Goal: Task Accomplishment & Management: Manage account settings

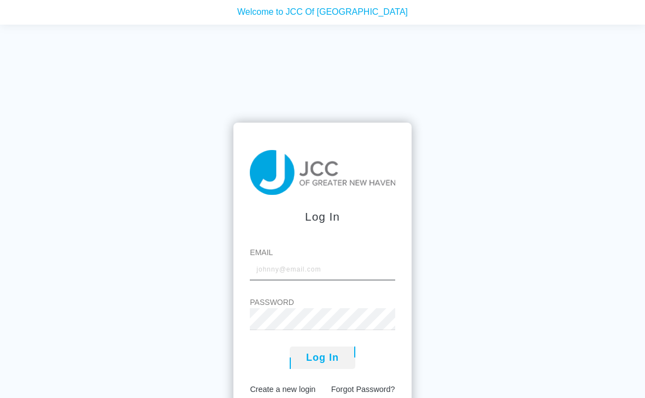
scroll to position [185, 0]
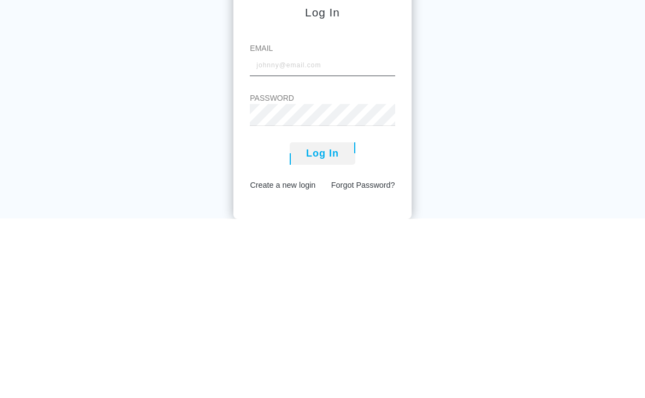
type input "[EMAIL_ADDRESS][DOMAIN_NAME]"
click at [322, 321] on button "Log In" at bounding box center [323, 332] width 66 height 22
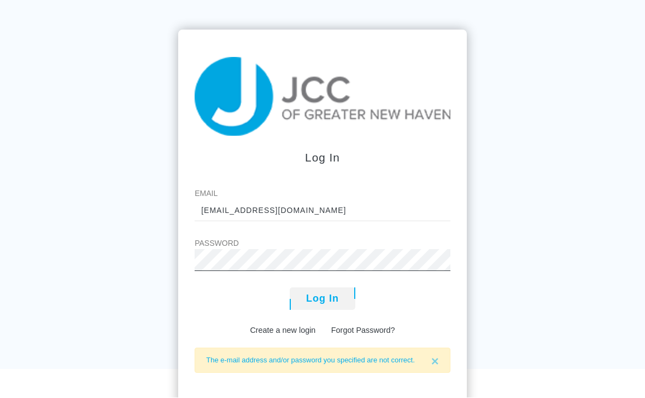
scroll to position [62, 0]
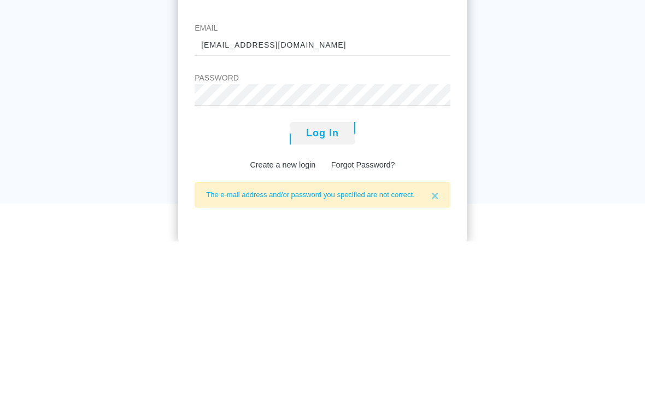
click at [323, 278] on button "Log In" at bounding box center [323, 289] width 66 height 22
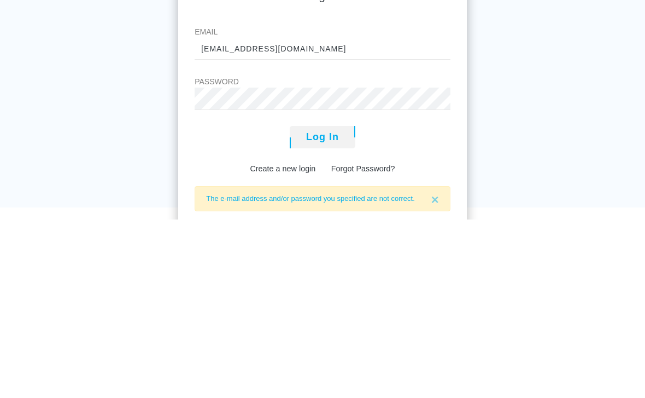
scroll to position [75, 0]
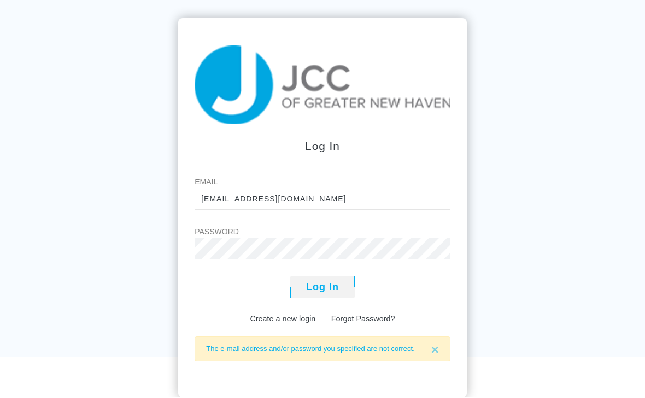
click at [322, 294] on button "Log In" at bounding box center [323, 287] width 66 height 22
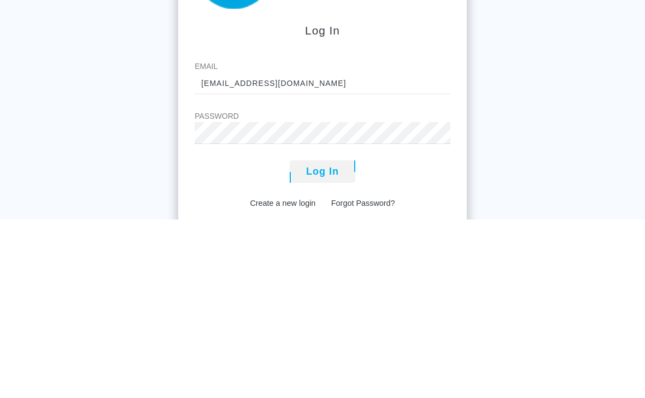
scroll to position [75, 0]
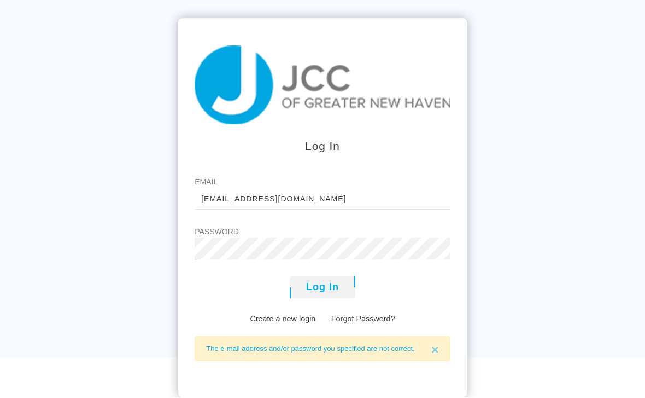
click at [330, 294] on button "Log In" at bounding box center [323, 287] width 66 height 22
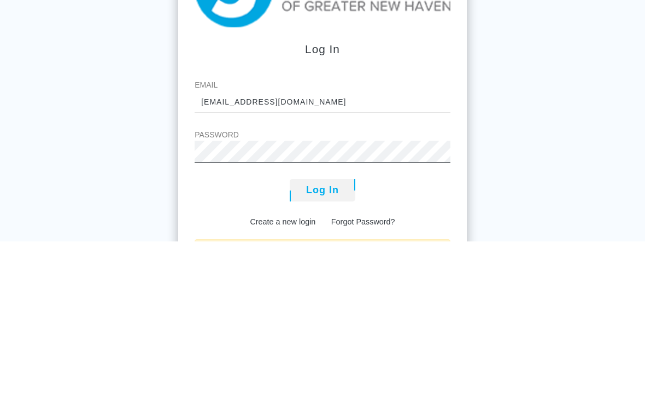
scroll to position [21, 0]
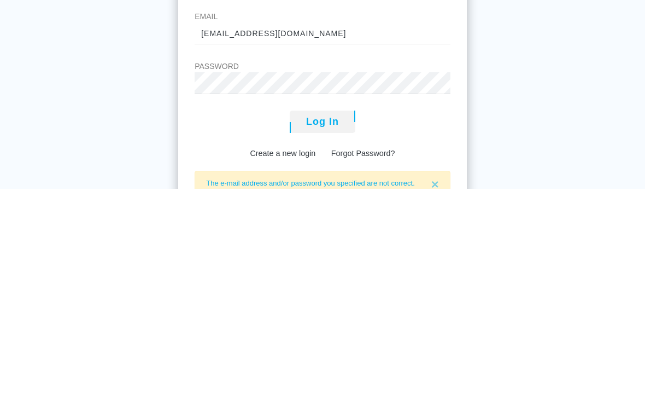
click at [321, 320] on button "Log In" at bounding box center [323, 331] width 66 height 22
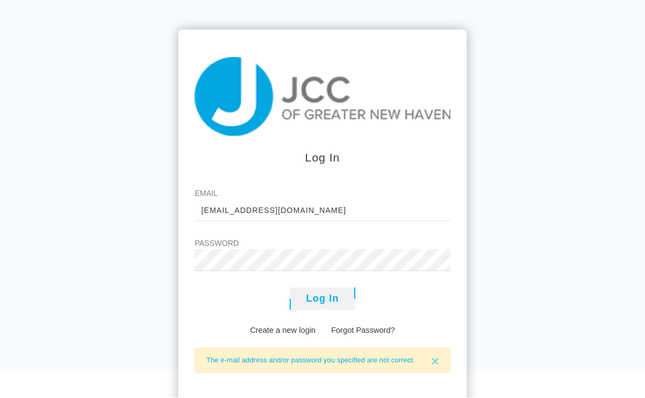
scroll to position [75, 0]
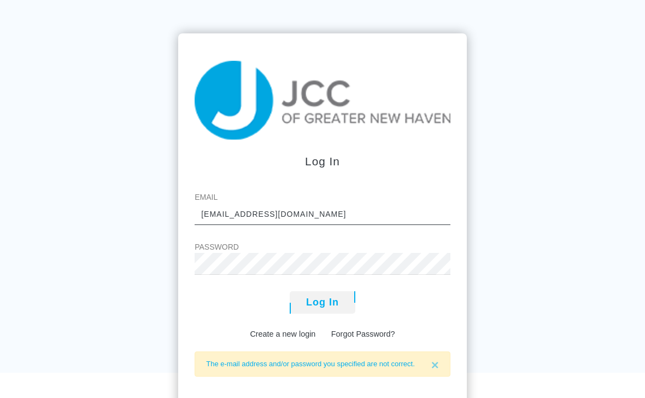
scroll to position [49, 0]
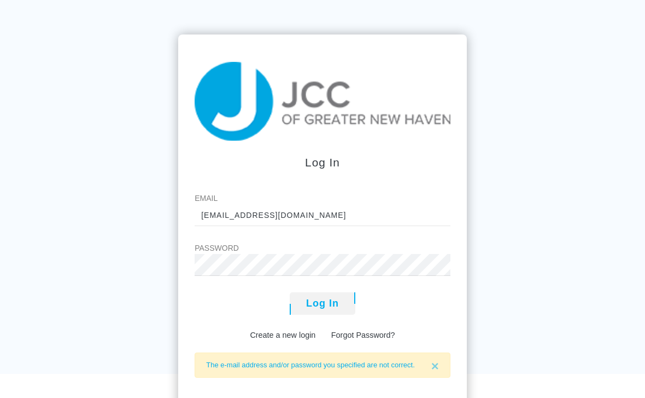
click at [335, 314] on button "Log In" at bounding box center [323, 303] width 66 height 22
click at [214, 68] on form "Log In Email eabraffman@yahoo.com Password Log In Create a new login Forgot Pas…" at bounding box center [322, 224] width 289 height 379
click at [211, 73] on img at bounding box center [323, 101] width 256 height 79
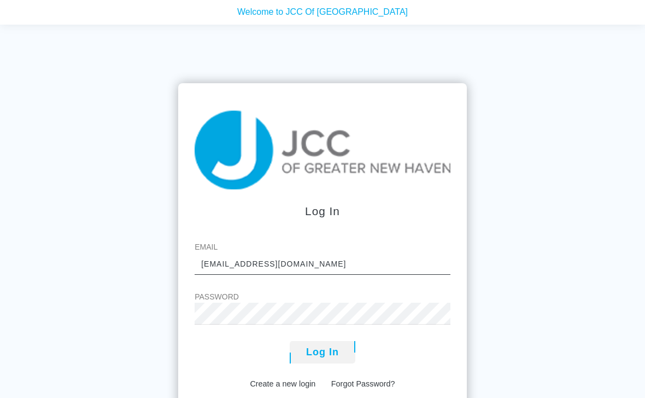
scroll to position [2, 0]
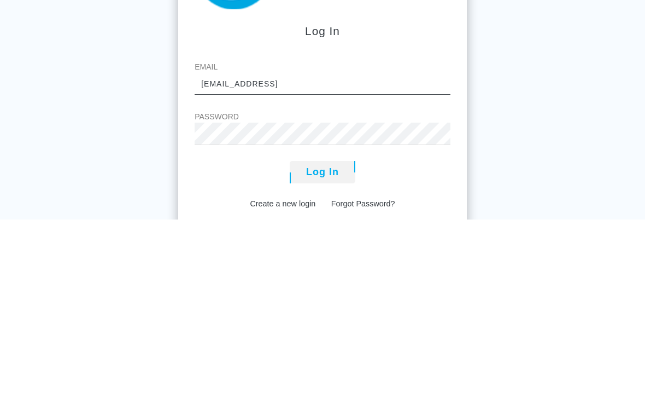
type input "[EMAIL_ADDRESS][DOMAIN_NAME]"
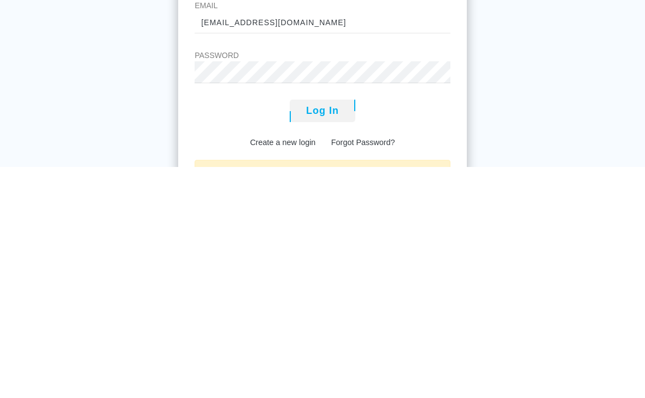
click at [335, 331] on button "Log In" at bounding box center [323, 342] width 66 height 22
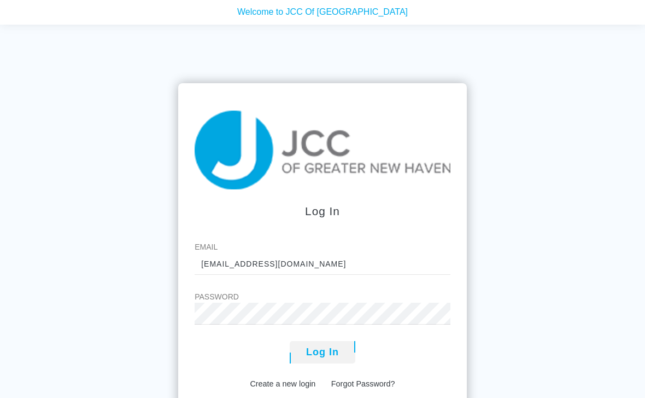
scroll to position [75, 0]
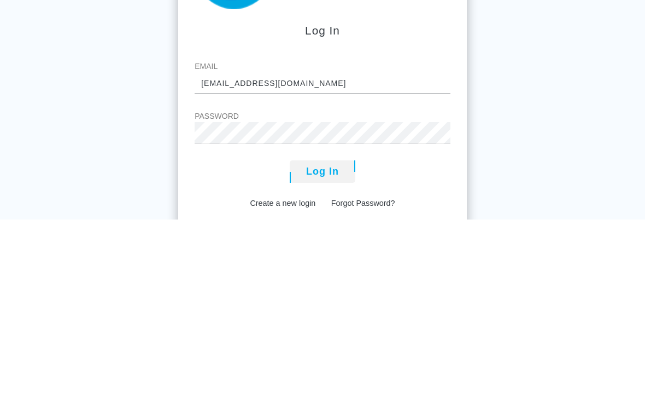
click at [197, 251] on input "[EMAIL_ADDRESS][DOMAIN_NAME]" at bounding box center [323, 262] width 256 height 22
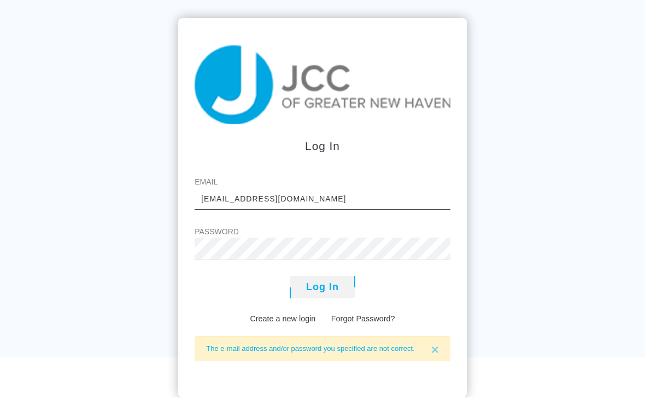
scroll to position [180, 0]
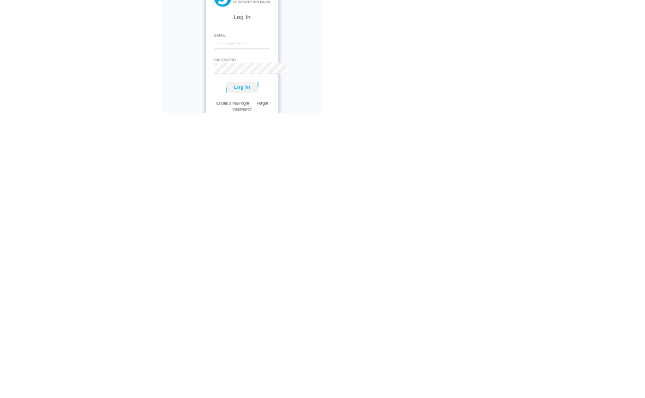
scroll to position [46, 0]
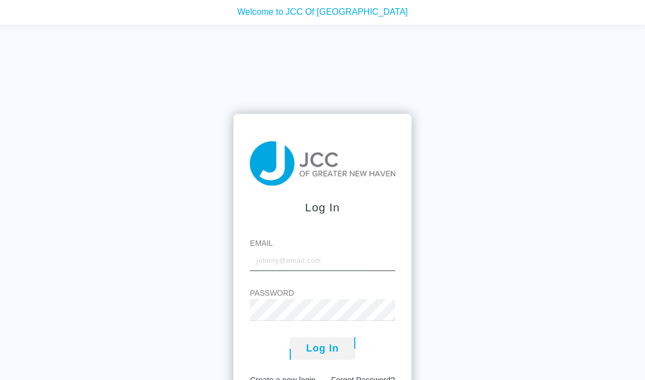
scroll to position [15, 0]
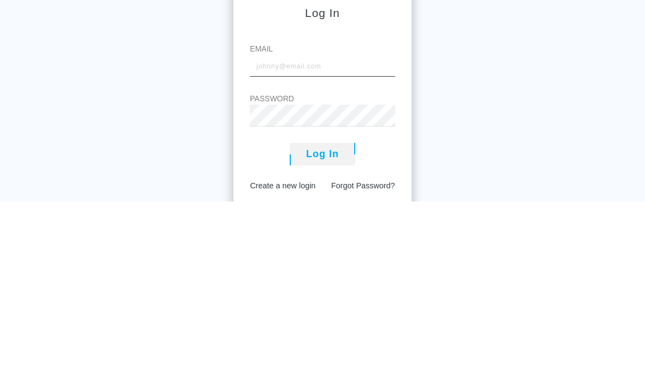
type input "[EMAIL_ADDRESS][DOMAIN_NAME]"
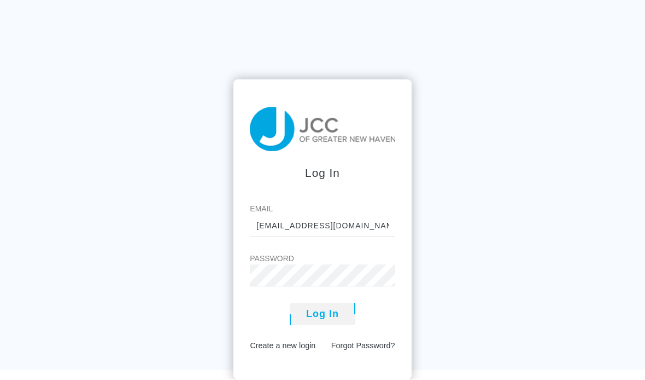
click at [332, 303] on button "Log In" at bounding box center [323, 314] width 66 height 22
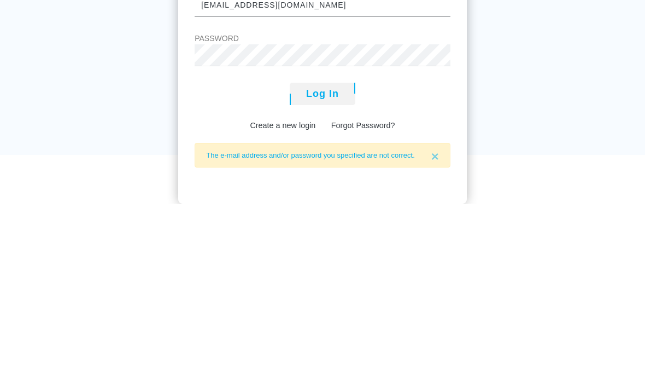
scroll to position [94, 0]
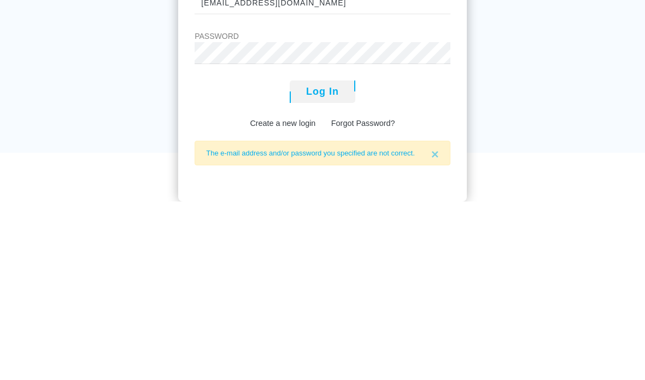
click at [387, 297] on link "Forgot Password?" at bounding box center [363, 301] width 64 height 9
